Goal: Task Accomplishment & Management: Manage account settings

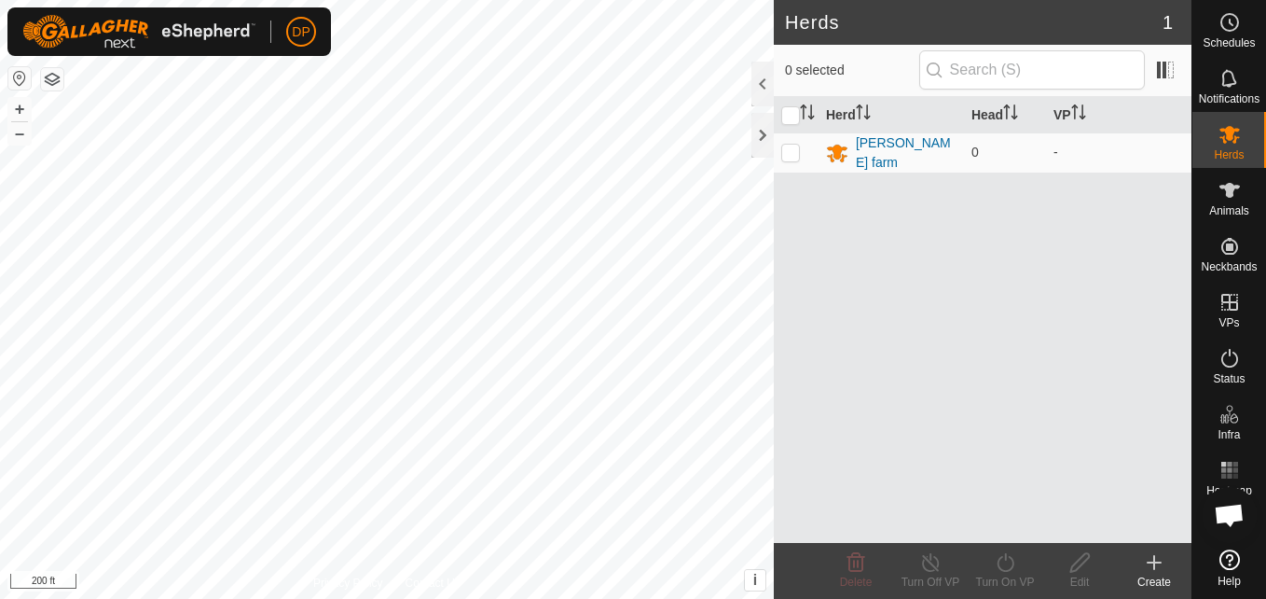
scroll to position [1107, 0]
click at [1230, 191] on icon at bounding box center [1230, 190] width 21 height 15
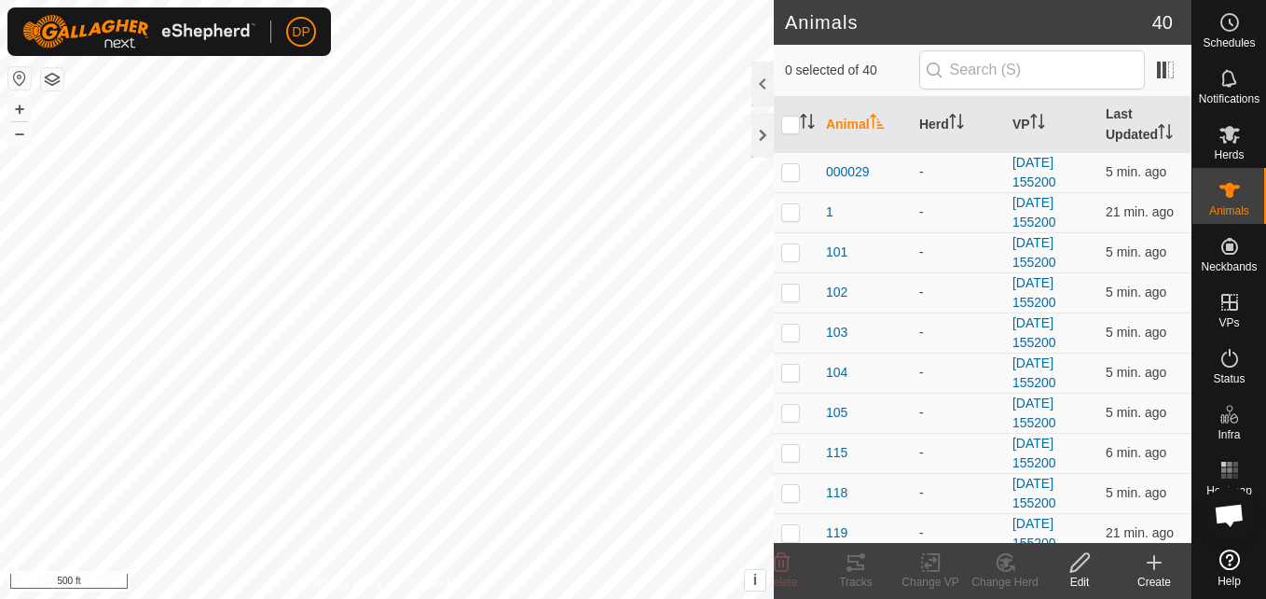
scroll to position [1107, 0]
click at [763, 134] on div at bounding box center [763, 135] width 22 height 45
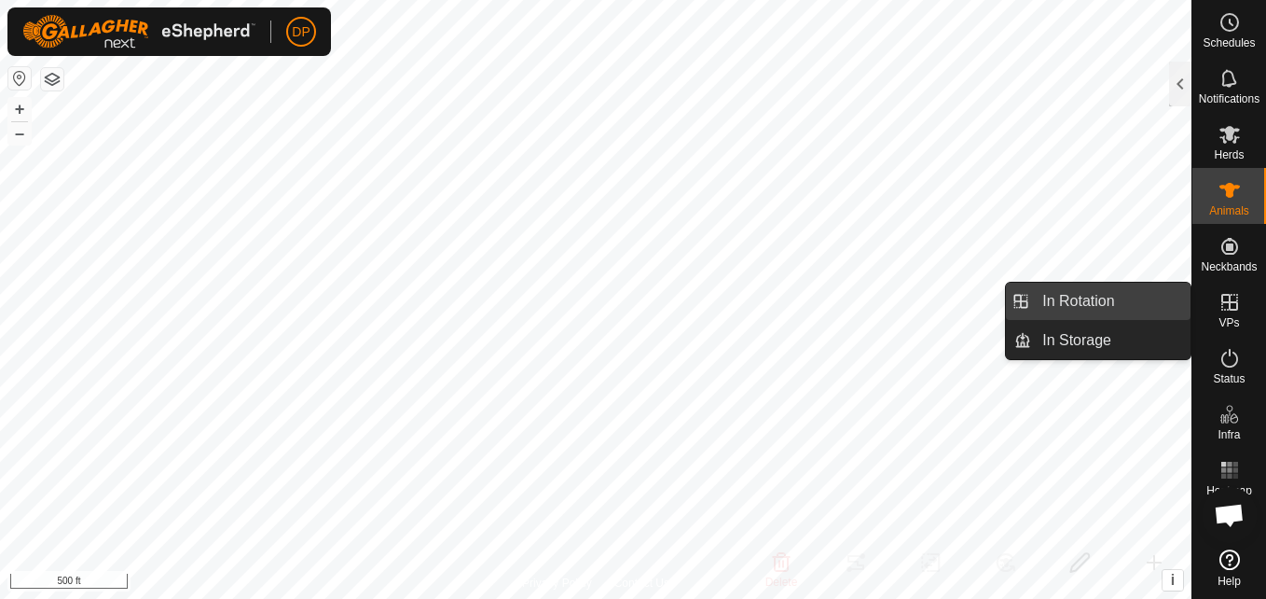
click at [1100, 304] on link "In Rotation" at bounding box center [1110, 301] width 159 height 37
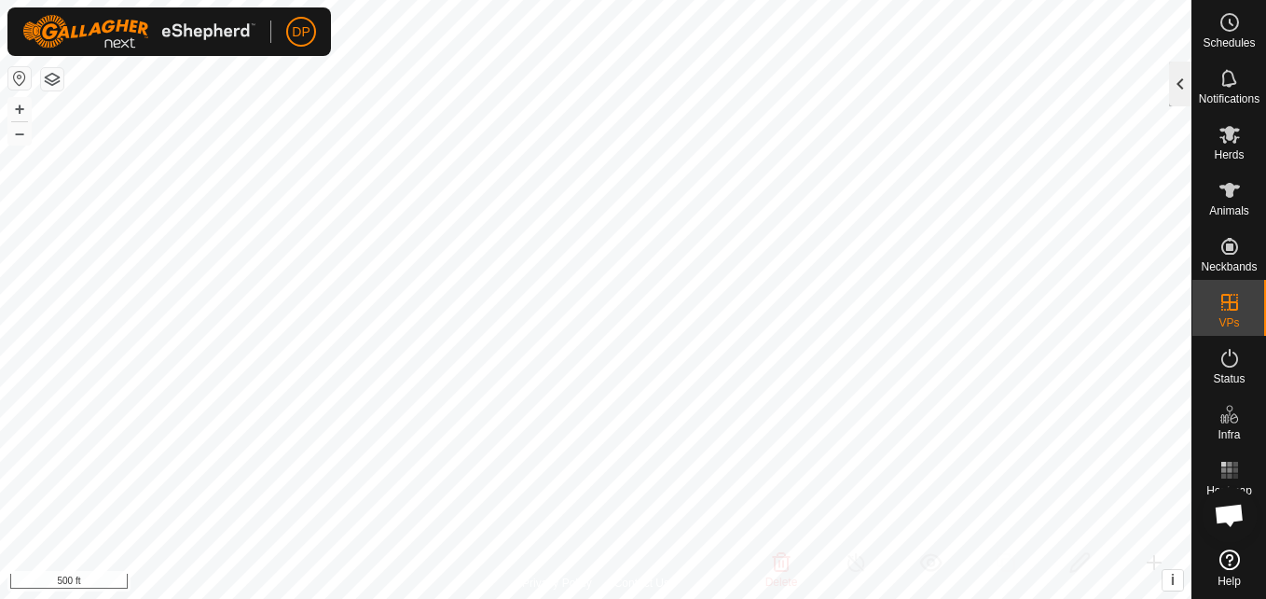
click at [1184, 87] on div at bounding box center [1180, 84] width 22 height 45
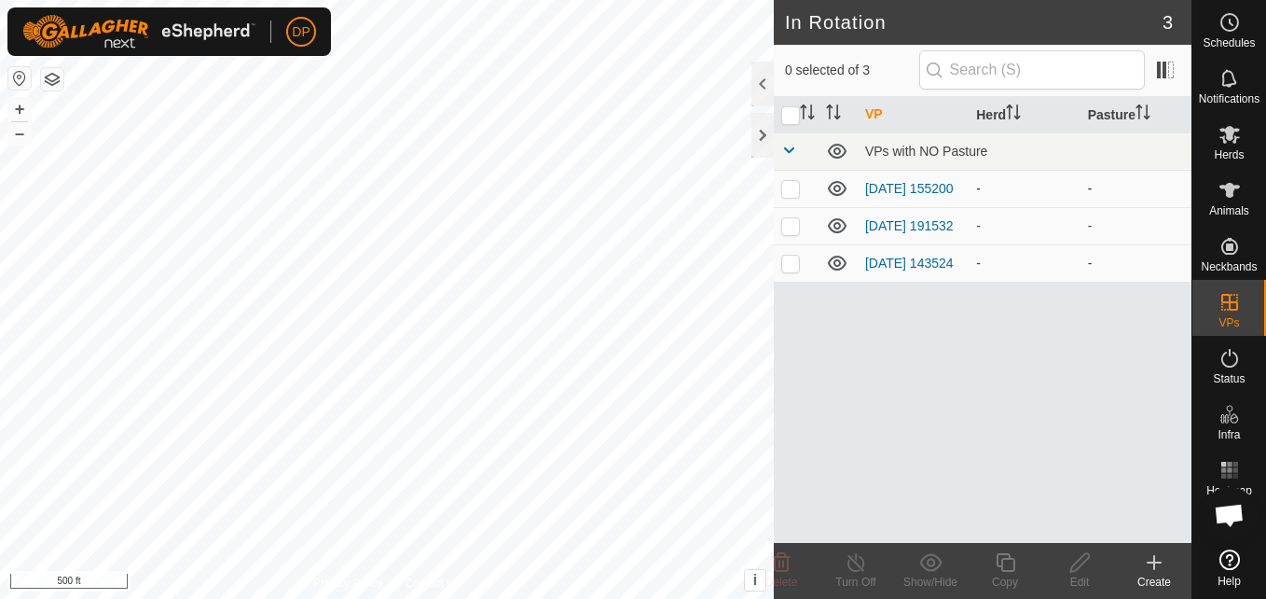
click at [787, 192] on p-checkbox at bounding box center [790, 188] width 19 height 15
checkbox input "false"
click at [1265, 128] on html "DP Schedules Notifications Herds Animals Neckbands VPs Status Infra Heatmap Hel…" at bounding box center [633, 299] width 1266 height 599
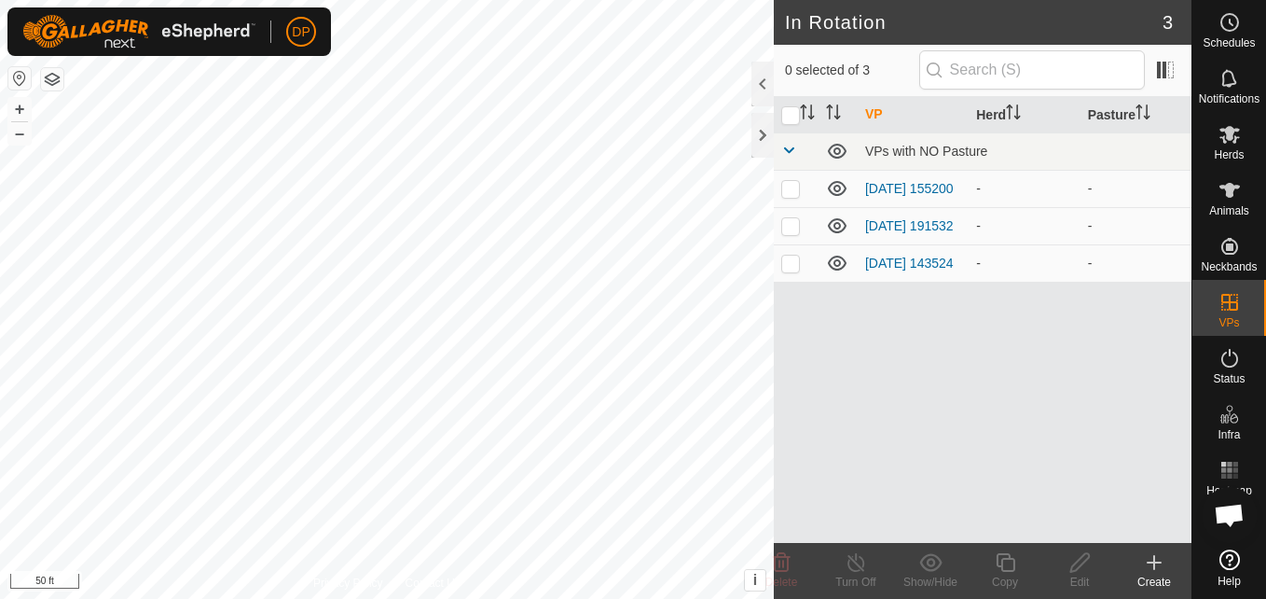
scroll to position [1107, 0]
click at [1232, 137] on icon at bounding box center [1230, 135] width 21 height 18
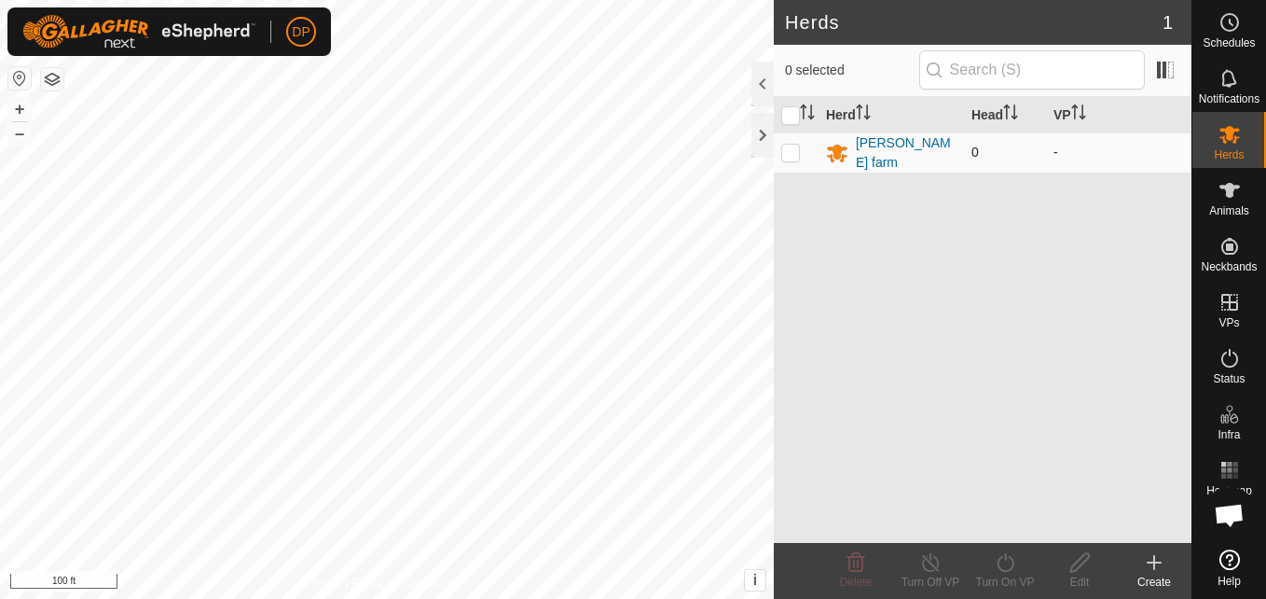
click at [791, 145] on p-checkbox at bounding box center [790, 152] width 19 height 15
checkbox input "true"
click at [757, 135] on div at bounding box center [763, 135] width 22 height 45
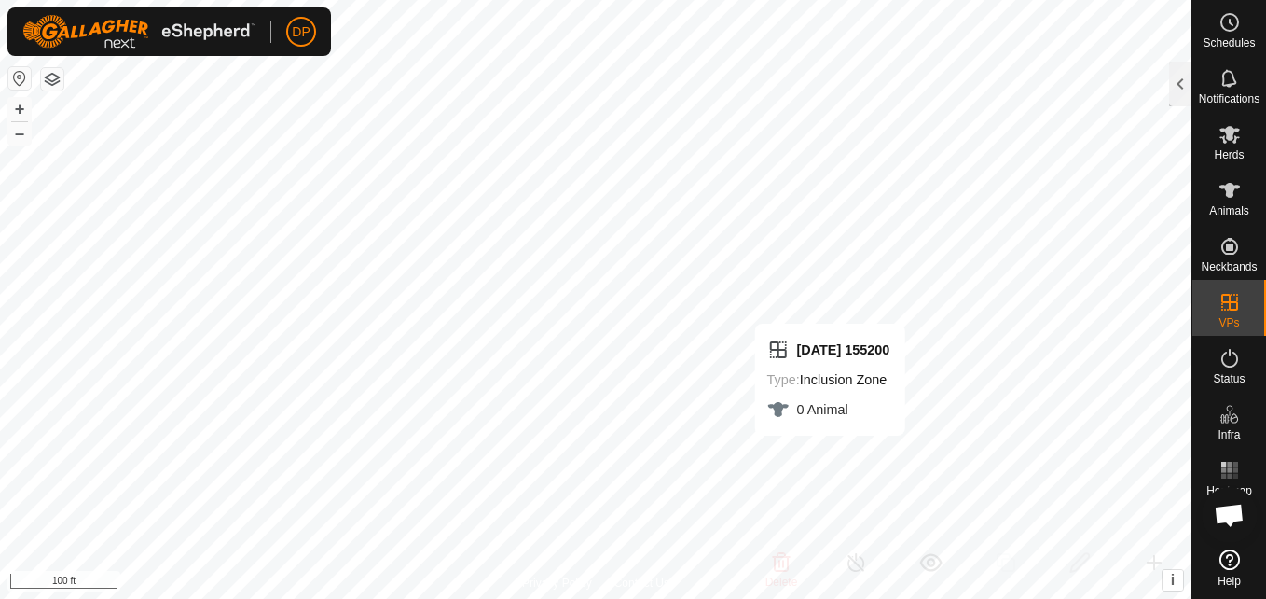
checkbox input "false"
